Goal: Use online tool/utility: Utilize a website feature to perform a specific function

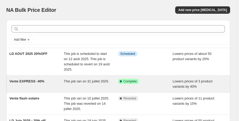
click at [155, 84] on div "Success Complete Complete" at bounding box center [145, 84] width 54 height 10
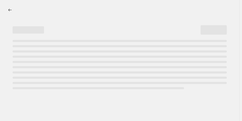
select select "percentage"
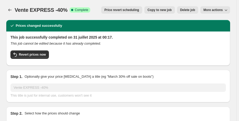
select select "collection"
click at [134, 12] on button "Price revert scheduling" at bounding box center [121, 9] width 41 height 7
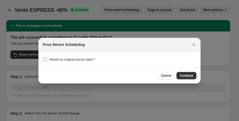
click at [63, 60] on span "Revert to original prices later?" at bounding box center [71, 59] width 45 height 4
click at [47, 60] on input "Revert to original prices later?" at bounding box center [45, 59] width 4 height 4
checkbox input "true"
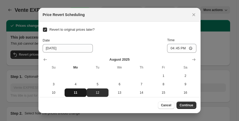
click at [76, 91] on span "11" at bounding box center [76, 92] width 18 height 4
type input "[DATE]"
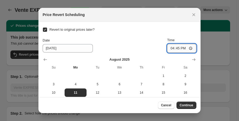
click at [179, 49] on input "16:45" at bounding box center [181, 48] width 29 height 9
click at [176, 48] on input "16:45" at bounding box center [181, 48] width 29 height 9
click at [191, 48] on input "16:45" at bounding box center [181, 48] width 29 height 9
type input "23:58"
click at [178, 30] on div "Revert to original prices later? Date [DATE] Time 23:58 [DATE] Su Mo Tu We Th F…" at bounding box center [120, 74] width 154 height 96
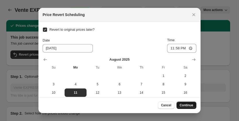
click at [191, 107] on span "Continue" at bounding box center [187, 105] width 14 height 4
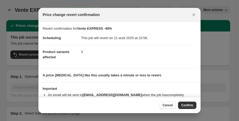
click at [191, 107] on span "Confirm" at bounding box center [187, 105] width 12 height 4
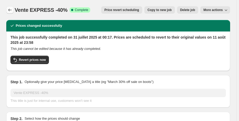
click at [10, 9] on icon "Price change jobs" at bounding box center [9, 9] width 5 height 5
